Goal: Transaction & Acquisition: Download file/media

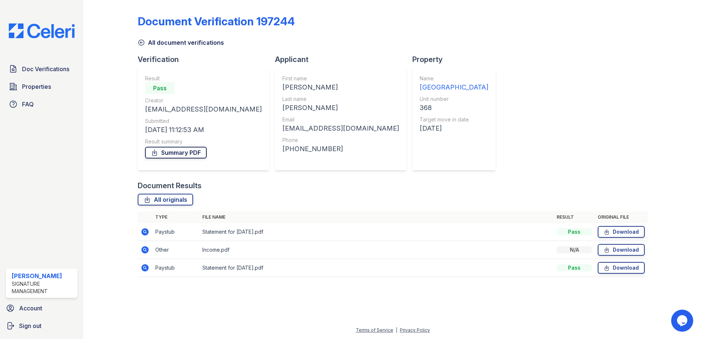
click at [197, 154] on link "Summary PDF" at bounding box center [176, 153] width 62 height 12
click at [611, 233] on link "Download" at bounding box center [621, 232] width 47 height 12
click at [612, 267] on link "Download" at bounding box center [621, 268] width 47 height 12
click at [617, 246] on link "Download" at bounding box center [621, 250] width 47 height 12
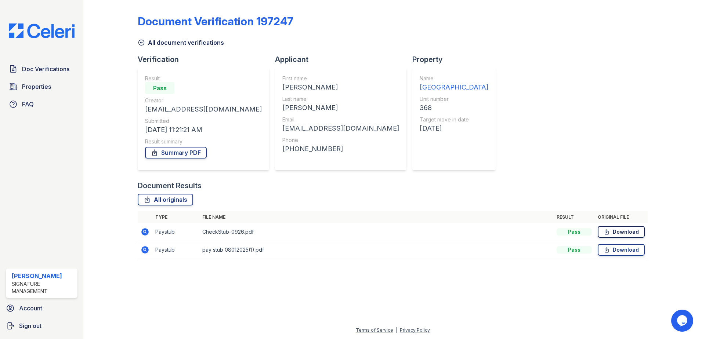
click at [622, 232] on link "Download" at bounding box center [621, 232] width 47 height 12
click at [616, 249] on link "Download" at bounding box center [621, 250] width 47 height 12
